Goal: Task Accomplishment & Management: Complete application form

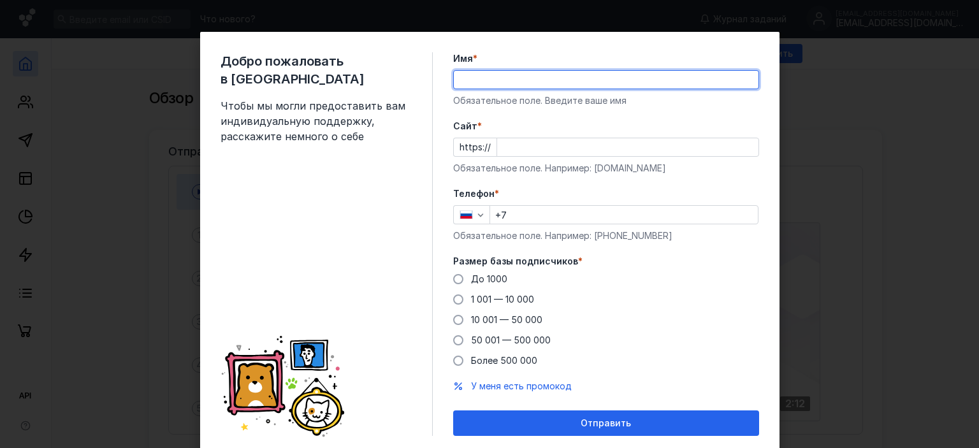
click at [495, 83] on input "Имя *" at bounding box center [606, 80] width 305 height 18
type input "[PERSON_NAME]"
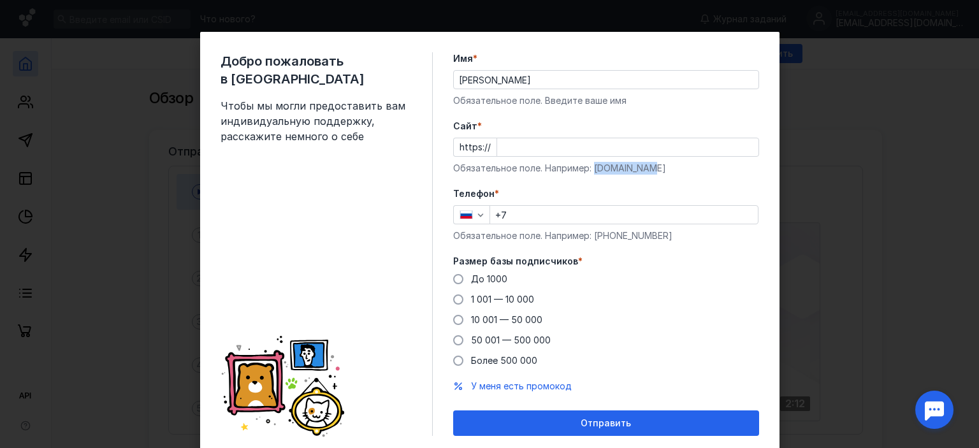
drag, startPoint x: 646, startPoint y: 168, endPoint x: 588, endPoint y: 169, distance: 58.0
click at [588, 169] on div "Обязательное поле. Например: [DOMAIN_NAME]" at bounding box center [606, 168] width 306 height 13
copy div "[DOMAIN_NAME]"
click at [511, 143] on input "Cайт *" at bounding box center [627, 147] width 261 height 18
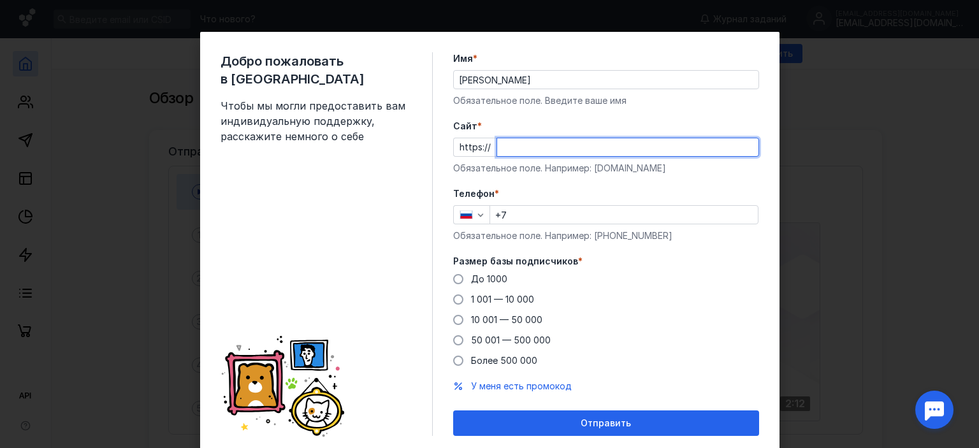
paste input "[DOMAIN_NAME]"
type input "[DOMAIN_NAME]"
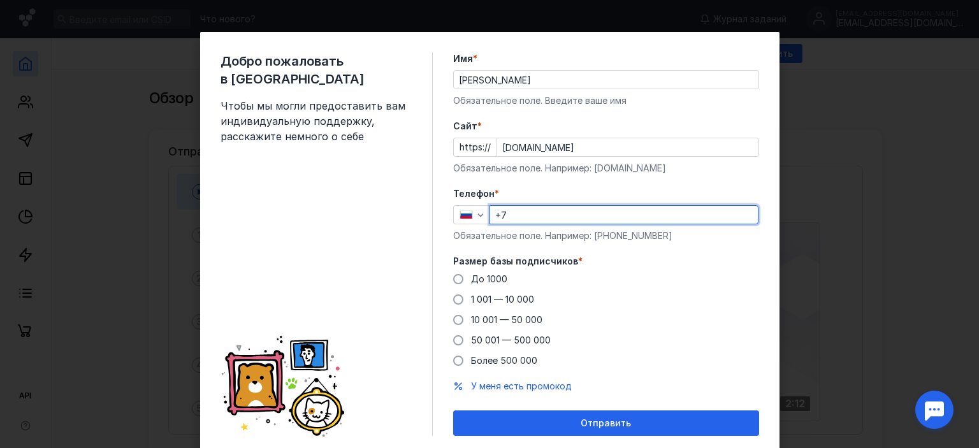
click at [530, 218] on input "+7" at bounding box center [624, 215] width 268 height 18
type input "[PHONE_NUMBER]"
click at [456, 277] on span at bounding box center [458, 279] width 10 height 10
click at [0, 0] on input "До 1000" at bounding box center [0, 0] width 0 height 0
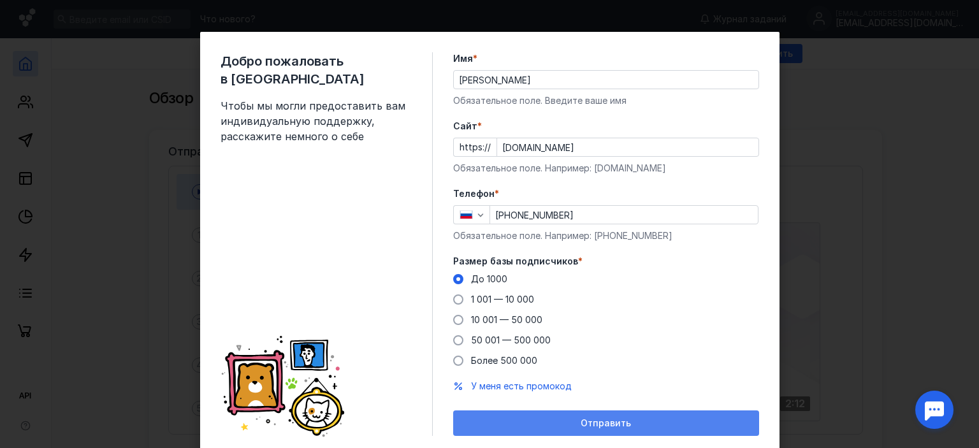
click at [554, 421] on div "Отправить" at bounding box center [605, 423] width 293 height 11
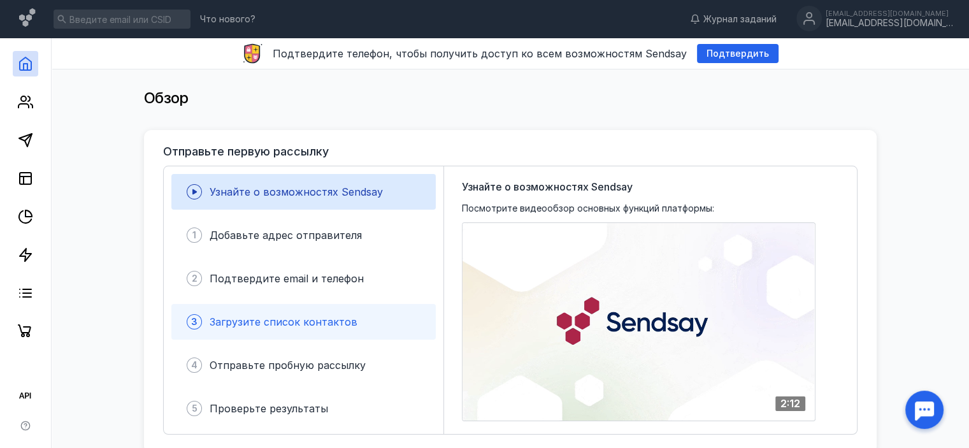
click at [322, 323] on span "Загрузите список контактов" at bounding box center [284, 321] width 148 height 13
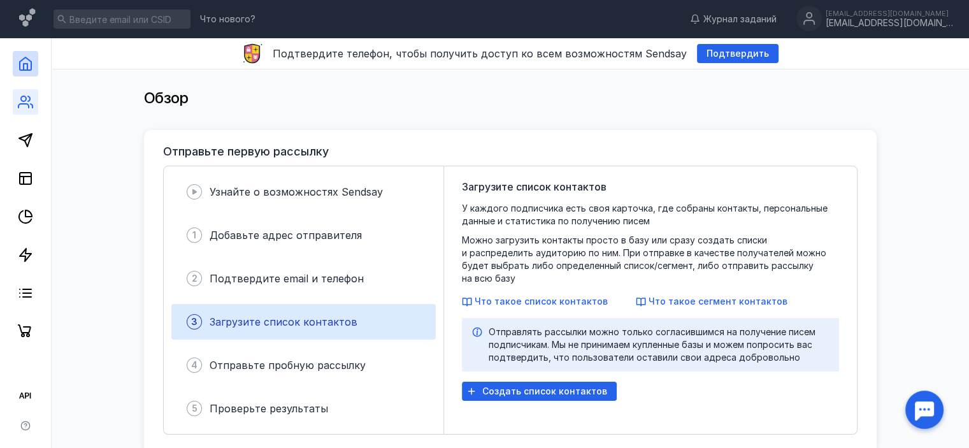
click at [17, 111] on link at bounding box center [25, 101] width 25 height 25
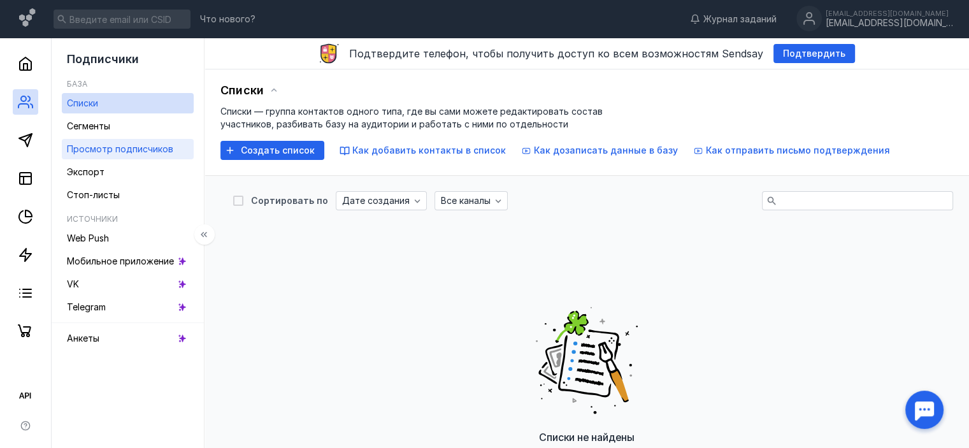
click at [122, 152] on span "Просмотр подписчиков" at bounding box center [120, 148] width 106 height 11
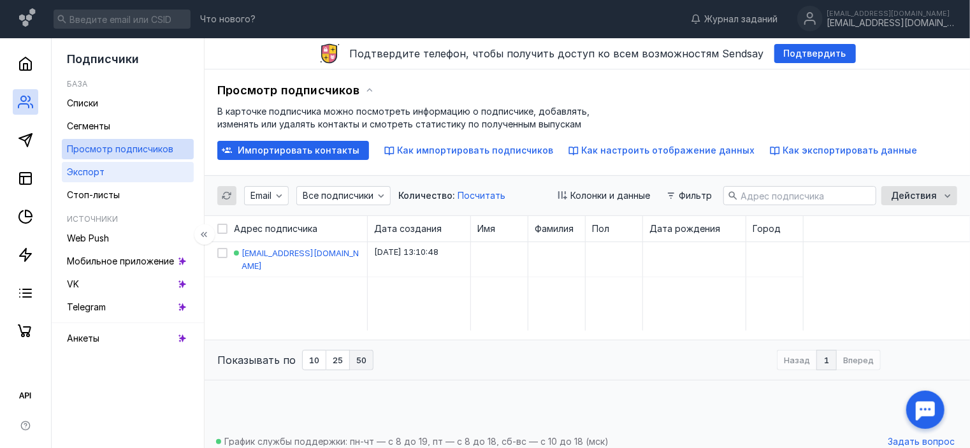
click at [75, 175] on span "Экспорт" at bounding box center [86, 171] width 38 height 11
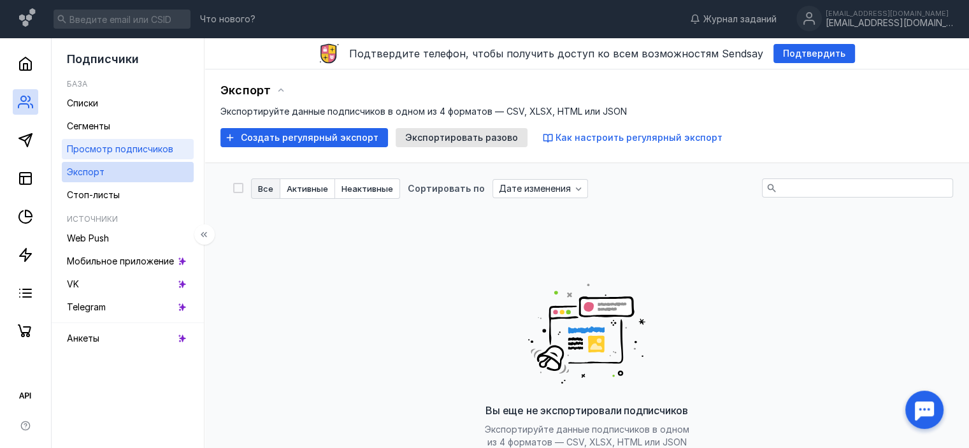
click at [110, 152] on span "Просмотр подписчиков" at bounding box center [120, 148] width 106 height 11
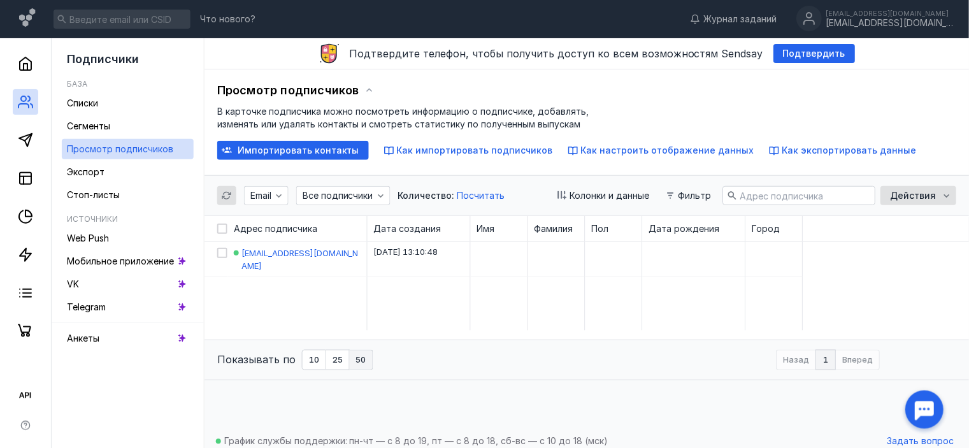
scroll to position [12, 0]
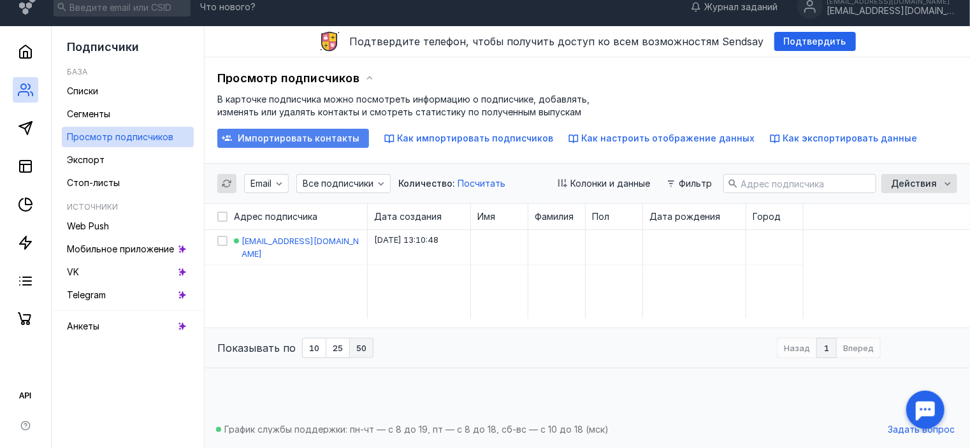
click at [328, 142] on span "Импортировать контакты" at bounding box center [299, 138] width 122 height 11
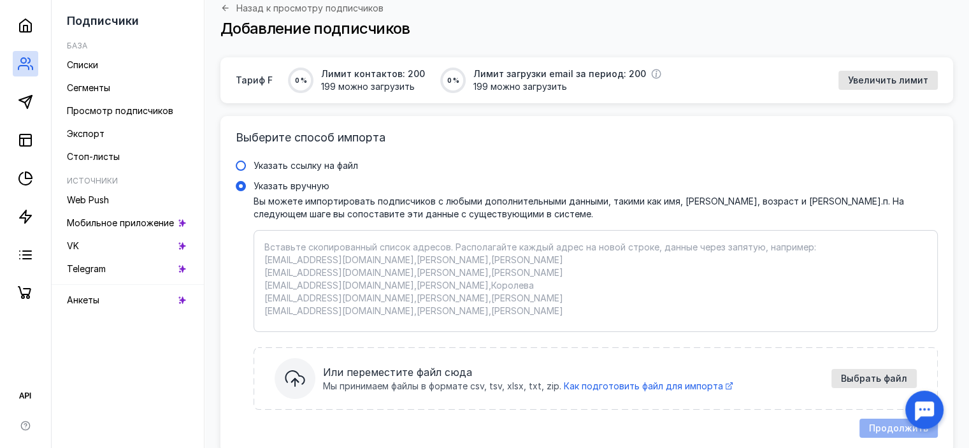
scroll to position [125, 0]
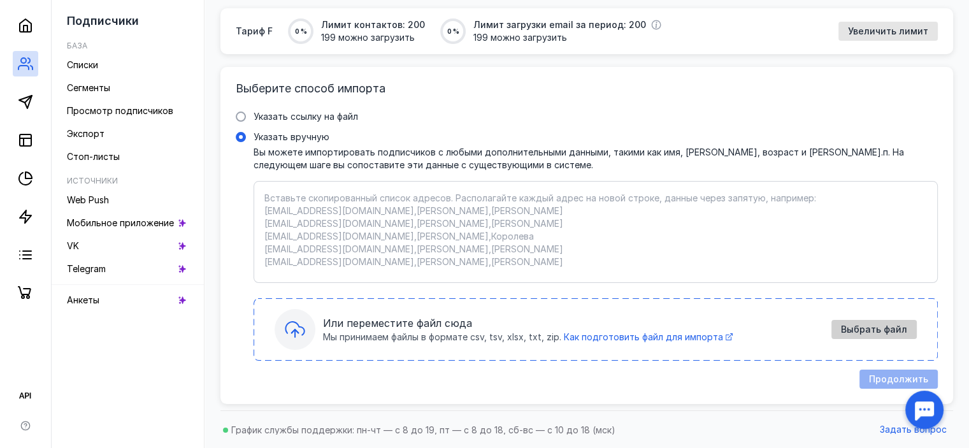
click at [842, 330] on div "Выбрать файл" at bounding box center [874, 329] width 79 height 11
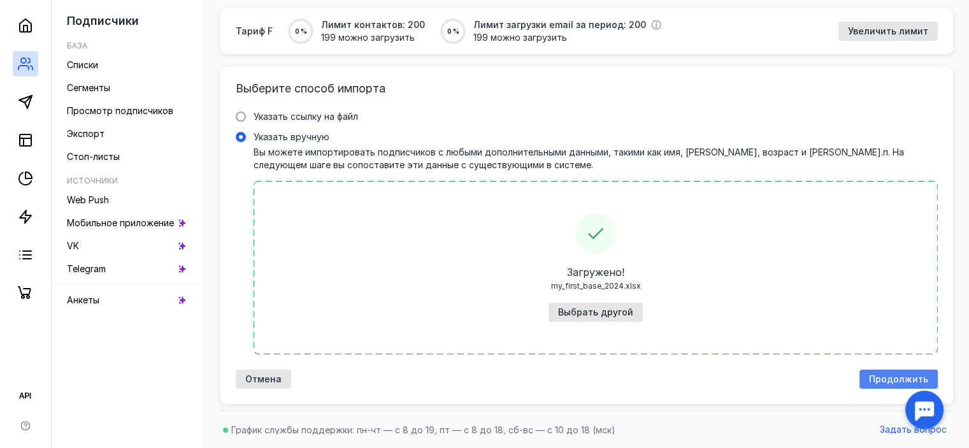
click at [884, 384] on div "Продолжить" at bounding box center [898, 379] width 78 height 19
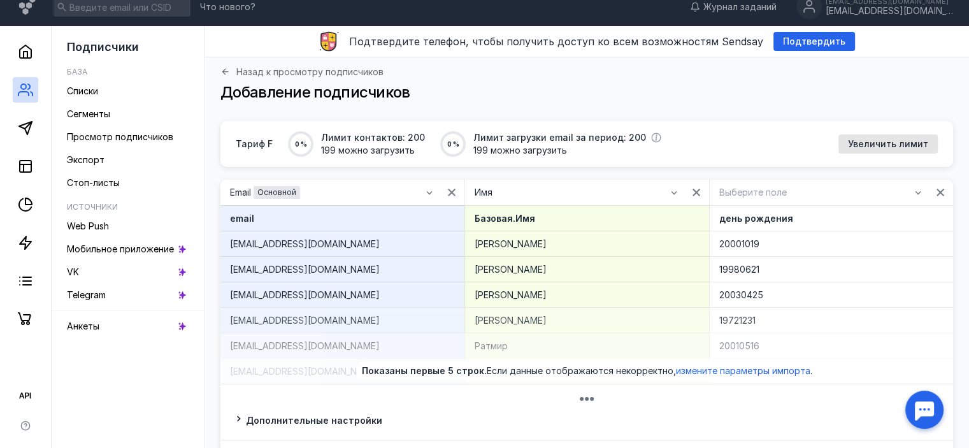
scroll to position [122, 0]
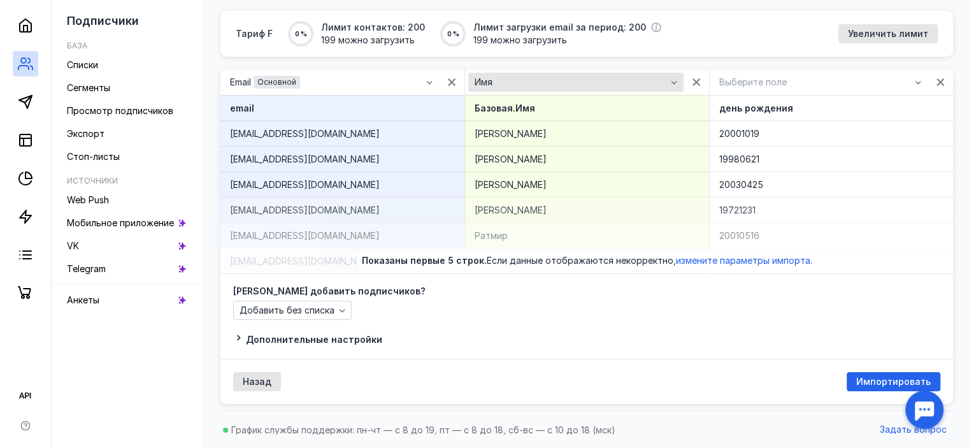
click at [675, 80] on icon "button" at bounding box center [674, 82] width 10 height 10
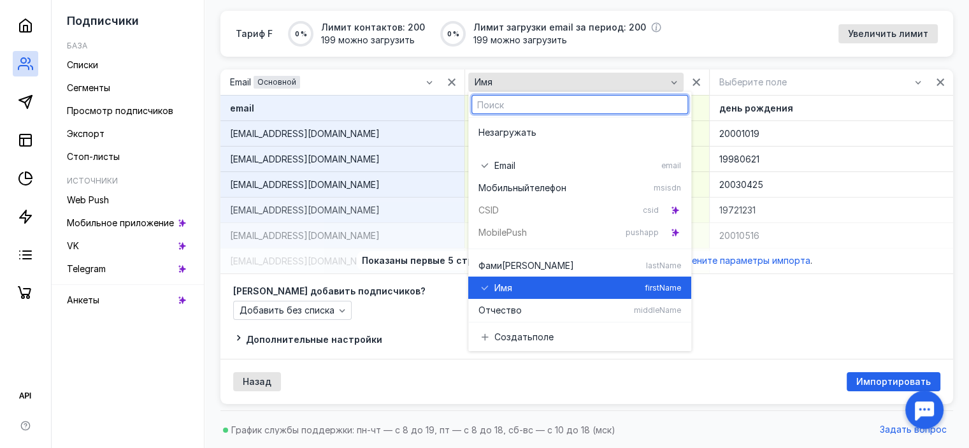
scroll to position [68, 0]
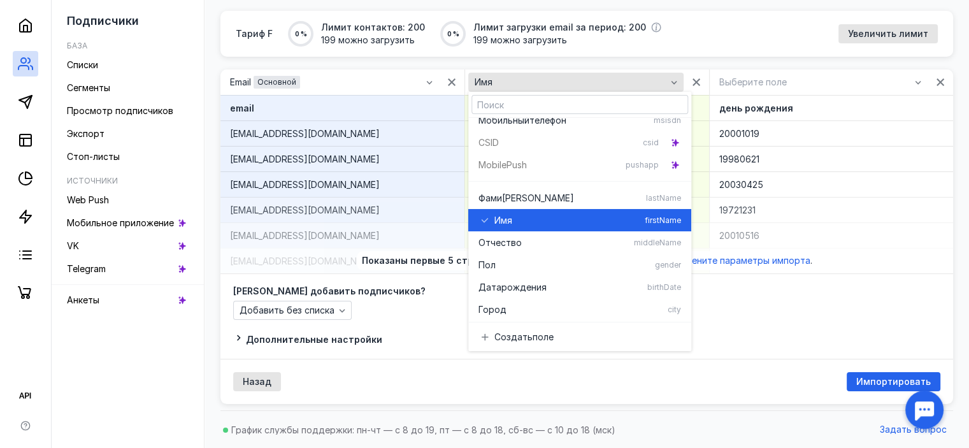
click at [675, 80] on icon "button" at bounding box center [674, 82] width 10 height 10
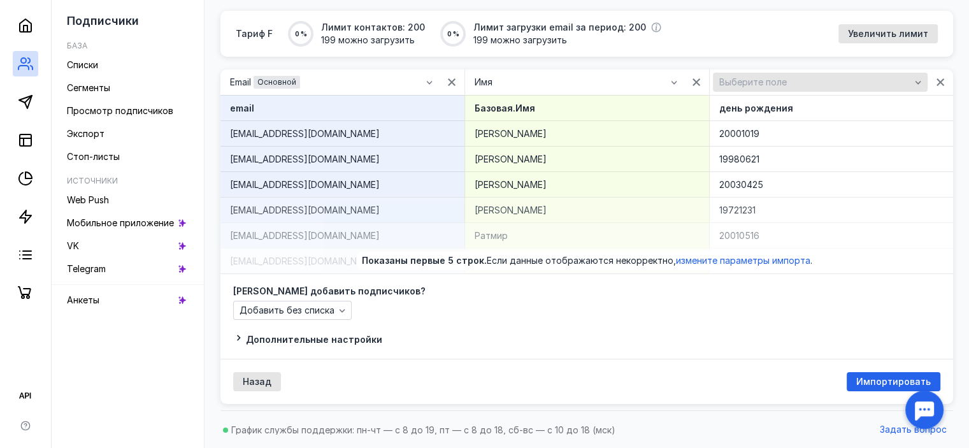
click at [922, 83] on div "button" at bounding box center [918, 82] width 13 height 13
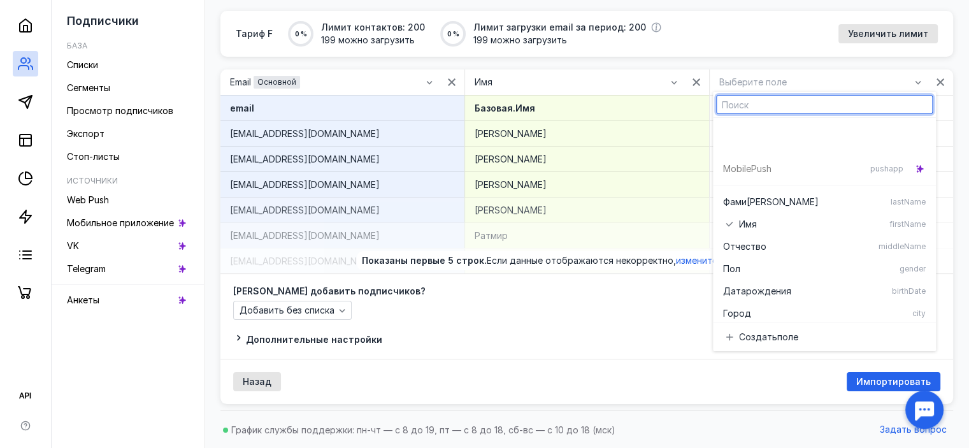
scroll to position [158, 0]
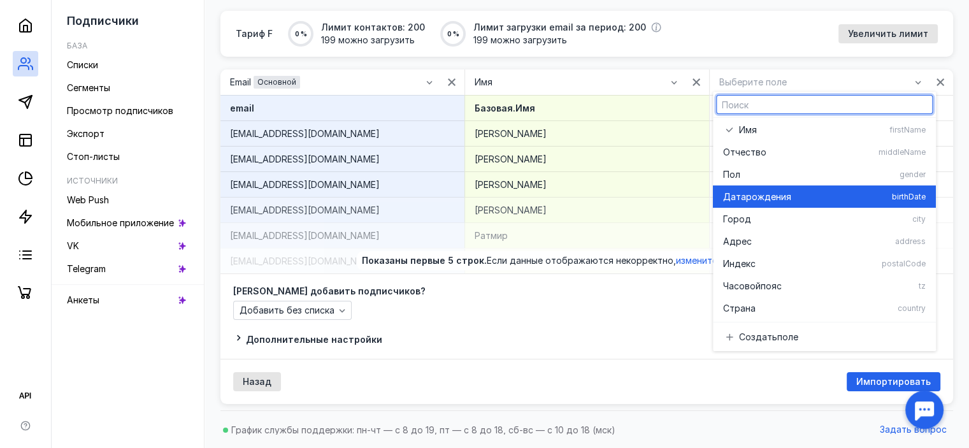
click at [789, 199] on span "рождения" at bounding box center [768, 196] width 45 height 13
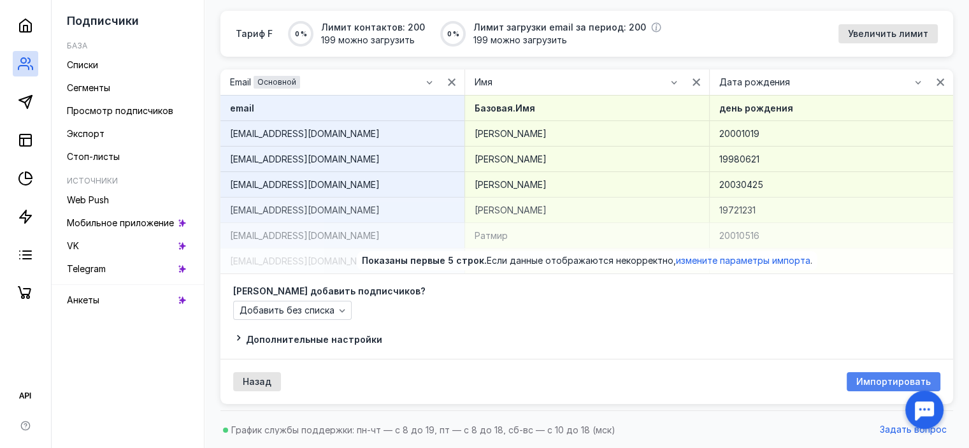
click at [897, 380] on span "Импортировать" at bounding box center [893, 382] width 75 height 11
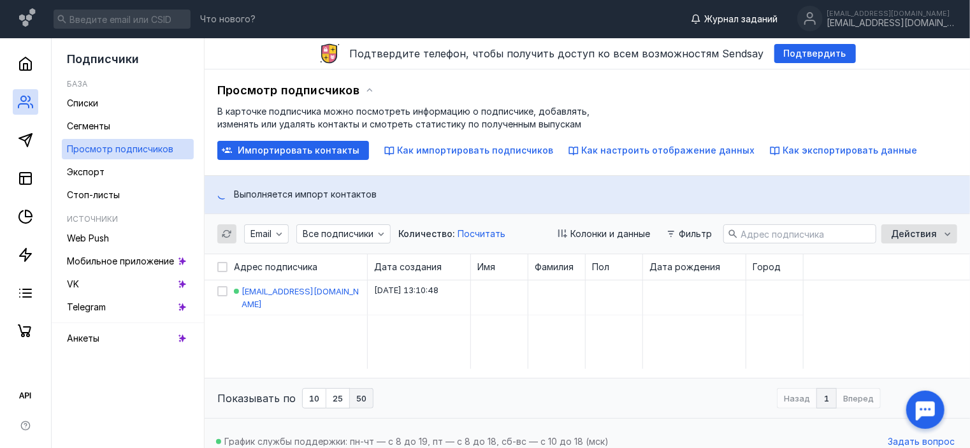
click at [772, 17] on span "Журнал заданий" at bounding box center [740, 19] width 73 height 13
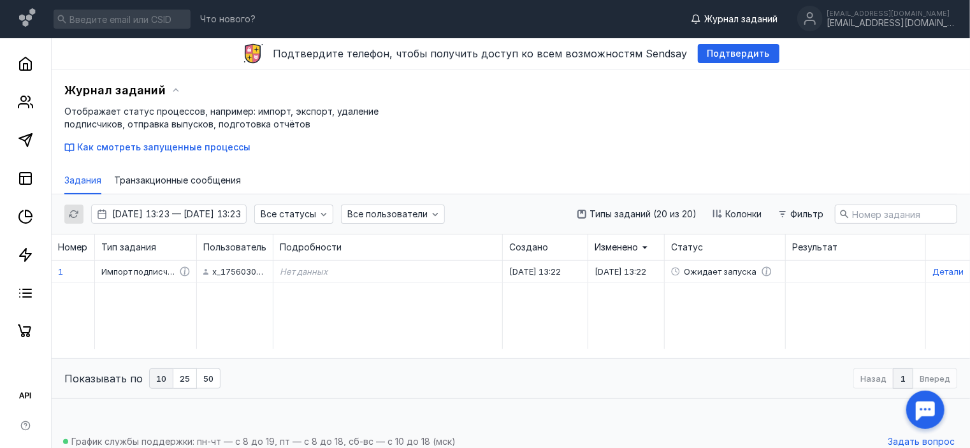
click at [759, 22] on span "Журнал заданий" at bounding box center [740, 19] width 73 height 13
click at [726, 18] on span "Журнал заданий" at bounding box center [740, 19] width 73 height 13
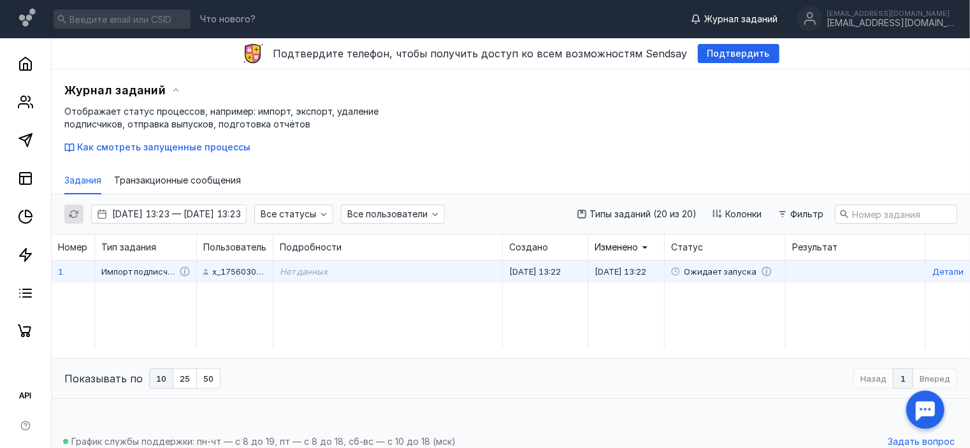
click at [938, 275] on span "Детали" at bounding box center [947, 271] width 31 height 10
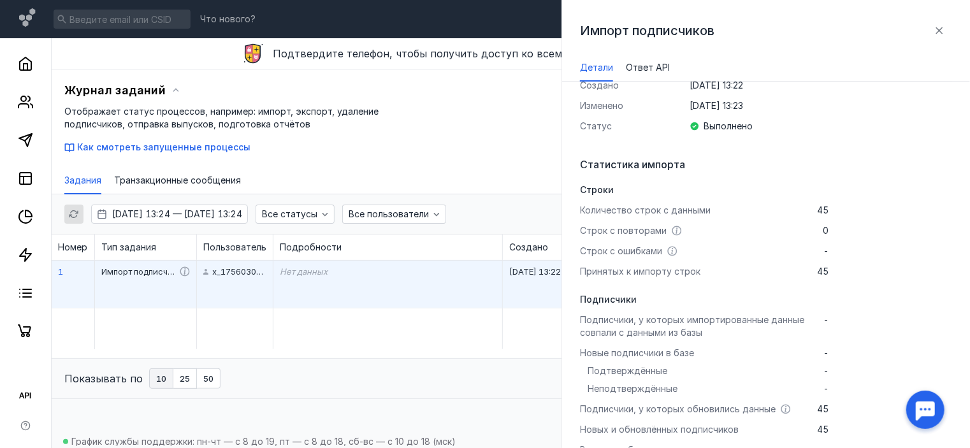
scroll to position [153, 0]
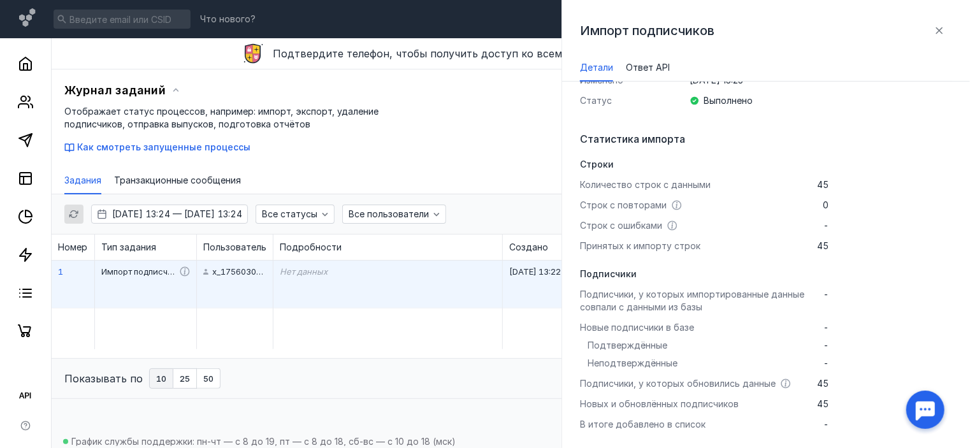
click at [450, 113] on div "Журнал заданий Отображает статус процессов, например: импорт, экспорт, удаление…" at bounding box center [510, 117] width 893 height 73
click at [938, 29] on icon "button" at bounding box center [939, 30] width 7 height 7
